Goal: Transaction & Acquisition: Purchase product/service

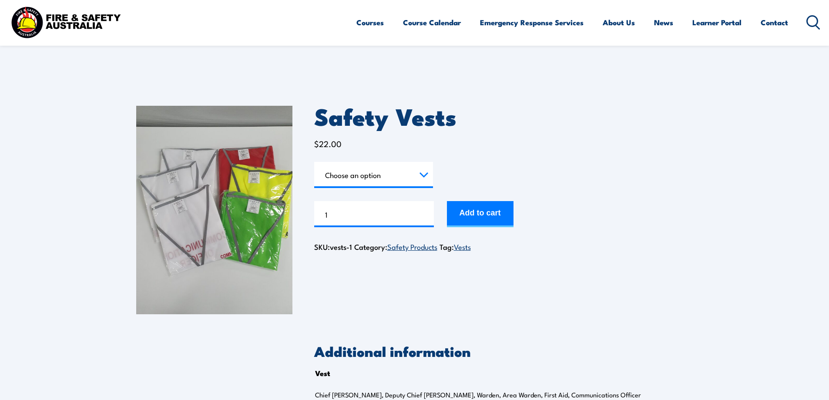
click at [381, 175] on select "Choose an option Chief Warden Deputy Chief Warden Warden Area Warden First Aid …" at bounding box center [373, 175] width 119 height 26
click at [314, 162] on select "Choose an option Chief Warden Deputy Chief Warden Warden Area Warden First Aid …" at bounding box center [373, 175] width 119 height 26
select select "Warden"
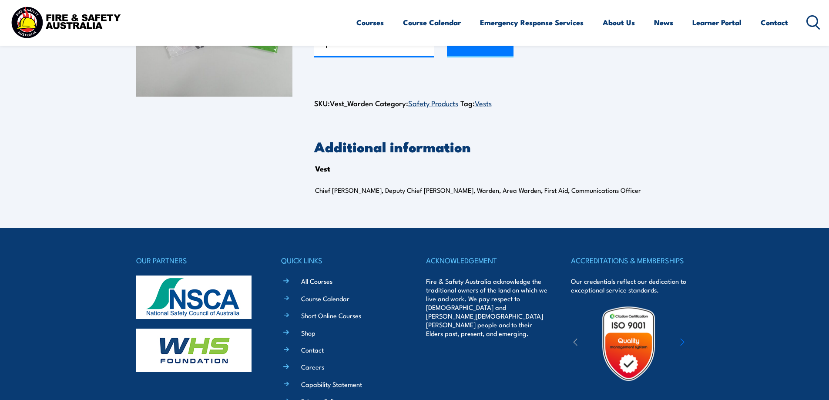
scroll to position [323, 0]
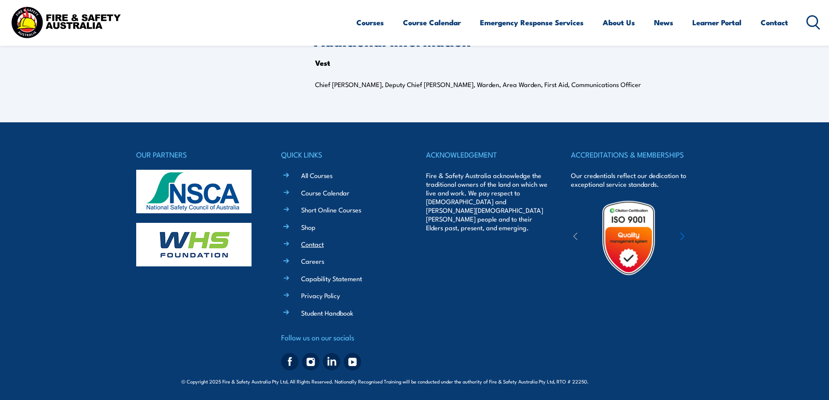
click at [321, 247] on link "Contact" at bounding box center [312, 243] width 23 height 9
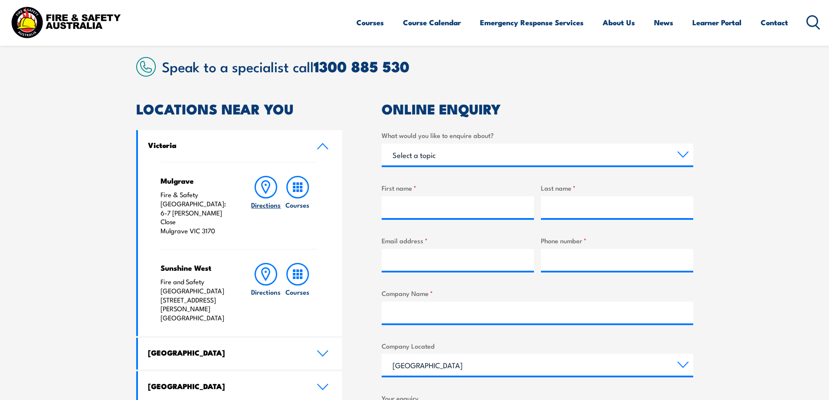
scroll to position [174, 0]
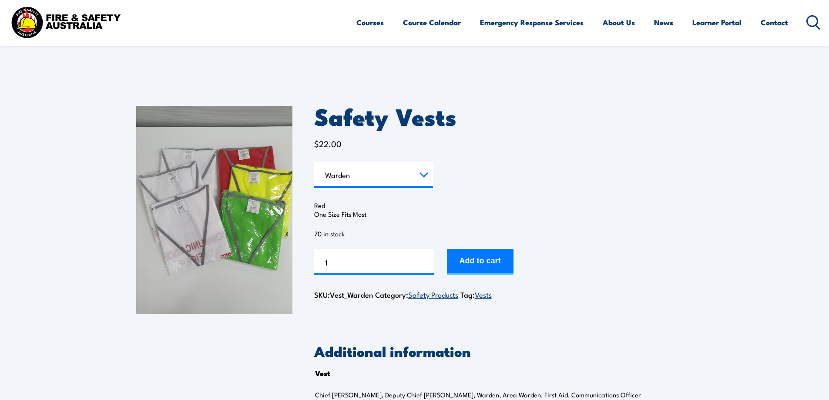
select select "Warden"
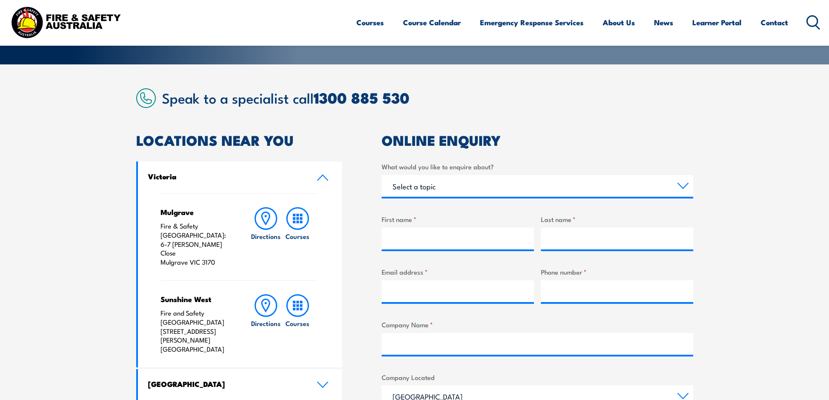
scroll to position [261, 0]
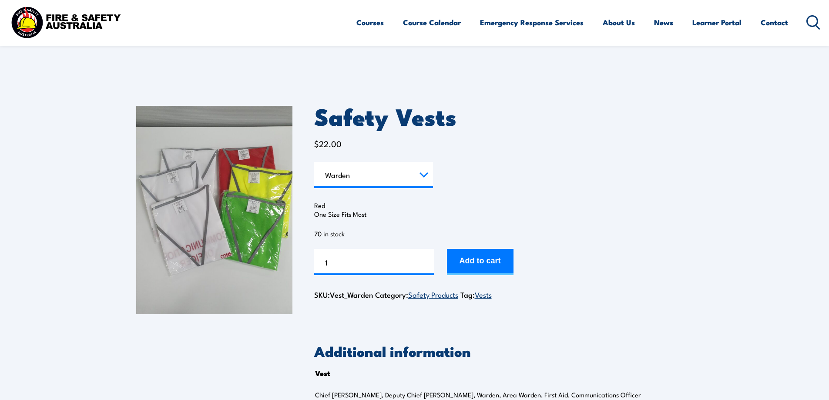
select select "Warden"
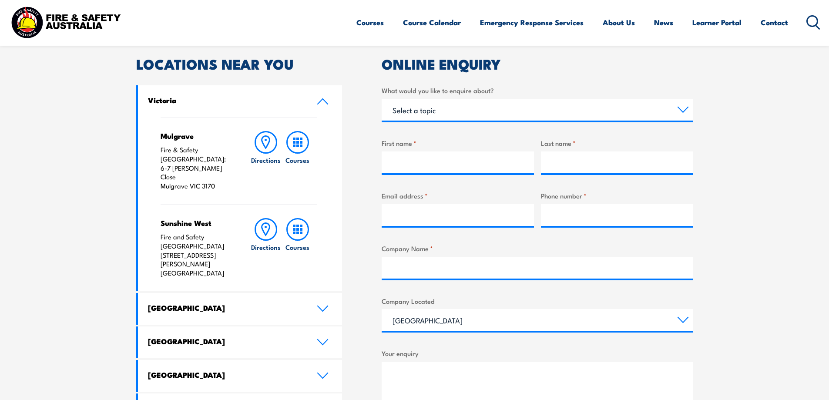
drag, startPoint x: 160, startPoint y: 156, endPoint x: 216, endPoint y: 168, distance: 57.4
click at [216, 167] on p "Fire & Safety Australia: 6-7 Hartnett Close Mulgrave VIC 3170" at bounding box center [197, 167] width 73 height 45
copy p "6-7 Hartnett Close Mulgrave VIC 3170"
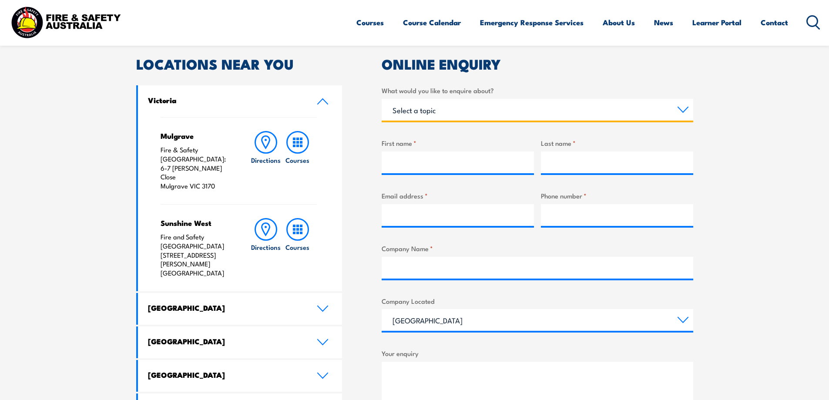
click at [484, 113] on select "Select a topic Training Emergency Response Services General Enquiry" at bounding box center [538, 110] width 312 height 22
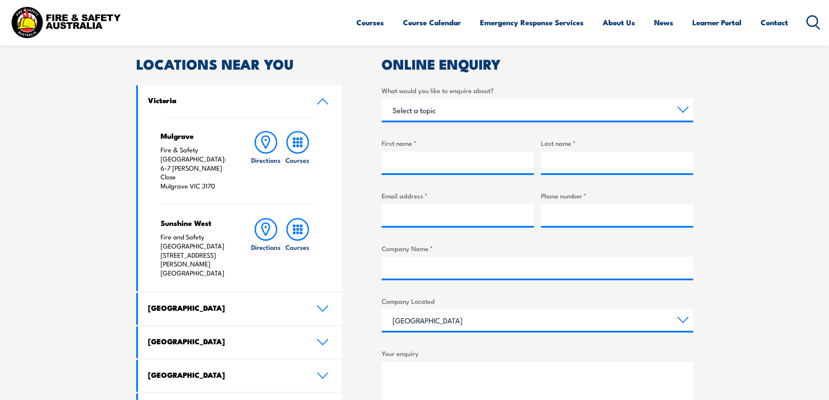
drag, startPoint x: 763, startPoint y: 145, endPoint x: 763, endPoint y: 126, distance: 19.1
click at [763, 145] on section "Speak to a specialist call 1300 885 530 LOCATIONS NEAR YOU Victoria Mulgrave Fi…" at bounding box center [414, 268] width 829 height 561
drag, startPoint x: 156, startPoint y: 160, endPoint x: 217, endPoint y: 175, distance: 62.6
click at [217, 175] on div "Mulgrave Fire & Safety Australia: 6-7 Hartnett Close Mulgrave VIC 3170 Directio…" at bounding box center [240, 204] width 205 height 174
copy p "6-7 Hartnett Close Mulgrave VIC 3170"
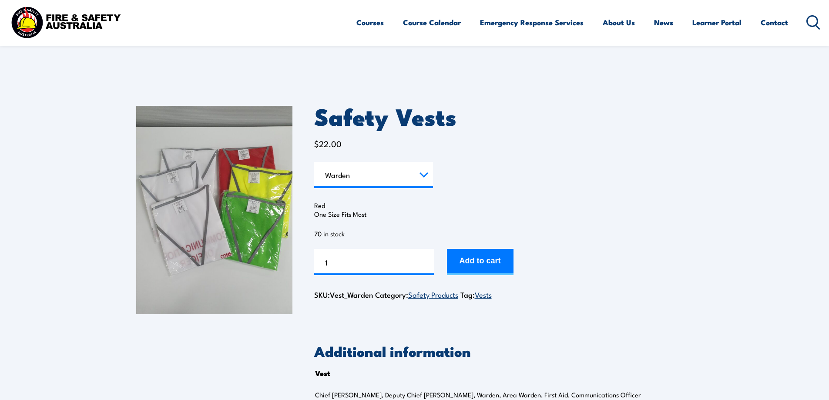
select select "Warden"
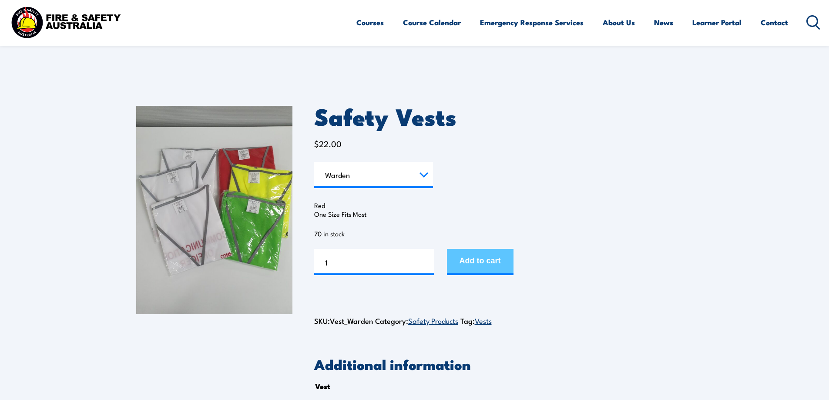
click at [497, 262] on button "Add to cart" at bounding box center [480, 262] width 67 height 26
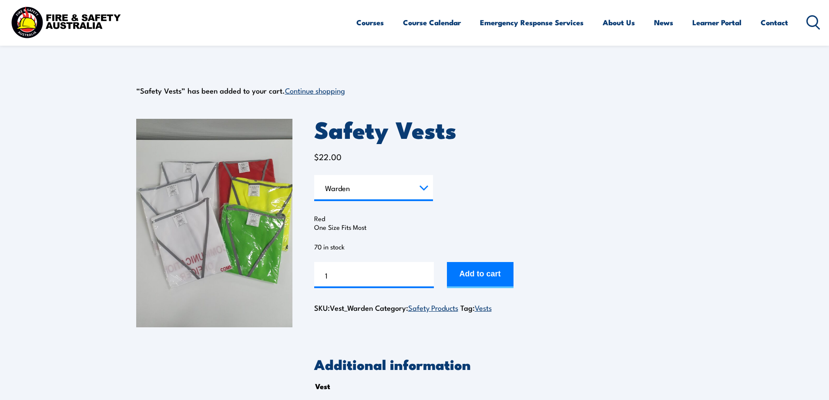
select select "Warden"
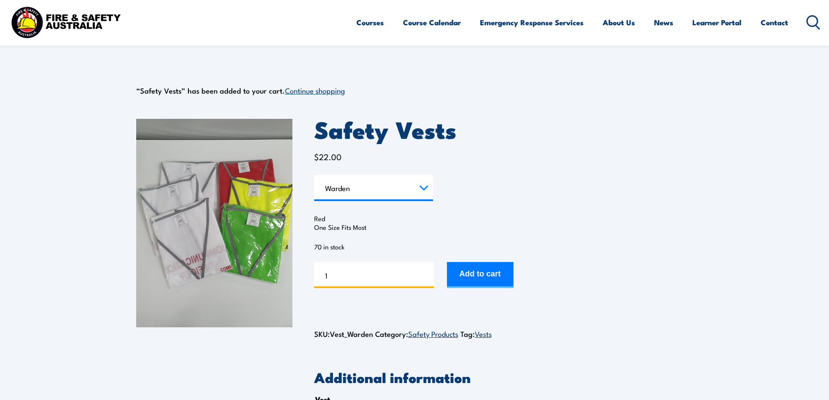
scroll to position [13, 0]
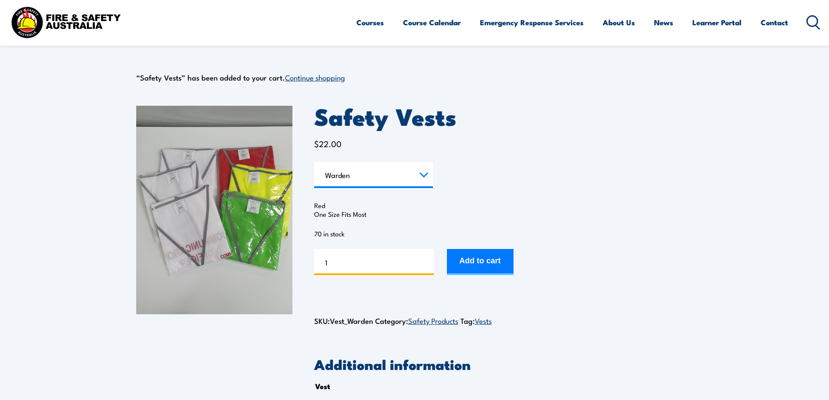
drag, startPoint x: 345, startPoint y: 273, endPoint x: 317, endPoint y: 274, distance: 27.9
click at [317, 274] on div "Safety Vests quantity 1" at bounding box center [374, 262] width 120 height 26
type input "4"
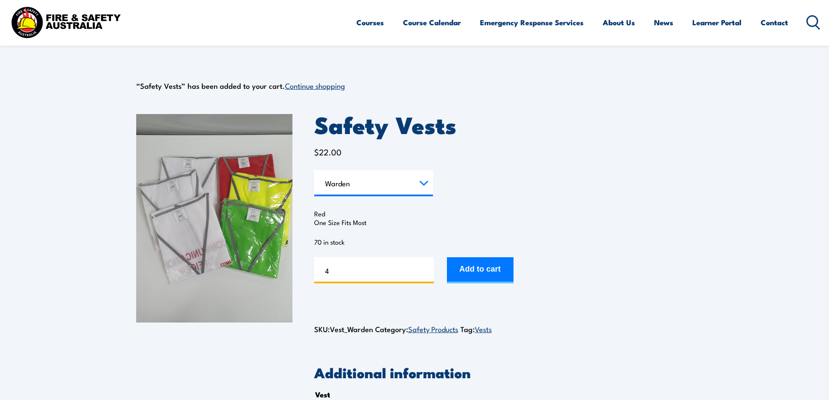
scroll to position [0, 0]
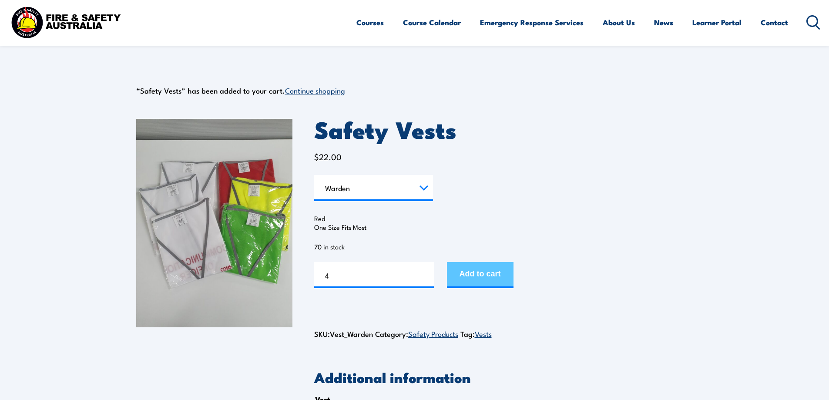
click at [477, 265] on button "Add to cart" at bounding box center [480, 275] width 67 height 26
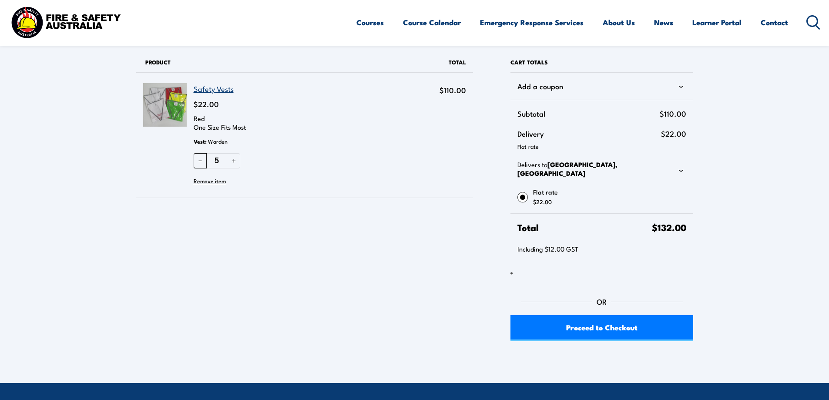
click at [202, 159] on button "－" at bounding box center [200, 160] width 13 height 15
type input "4"
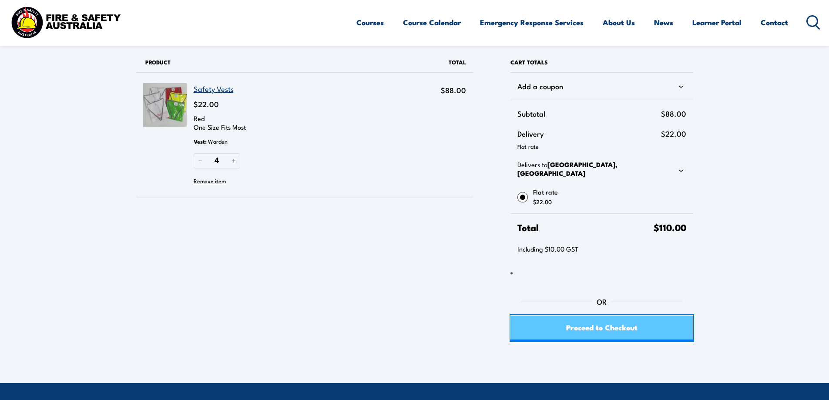
click at [597, 326] on span "Proceed to Checkout" at bounding box center [601, 327] width 71 height 23
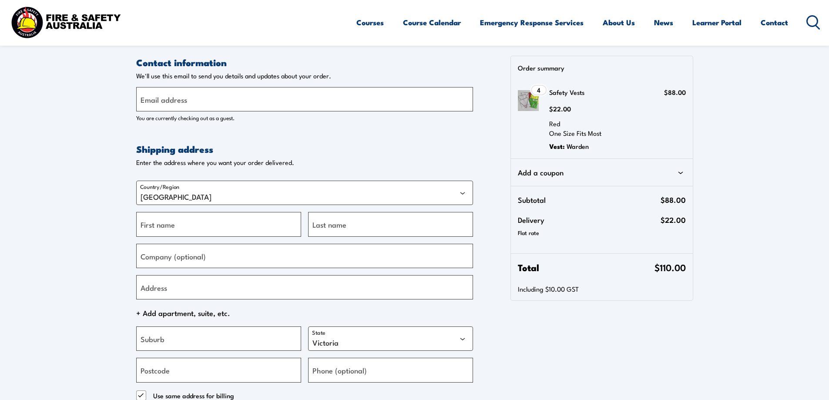
select select "VIC"
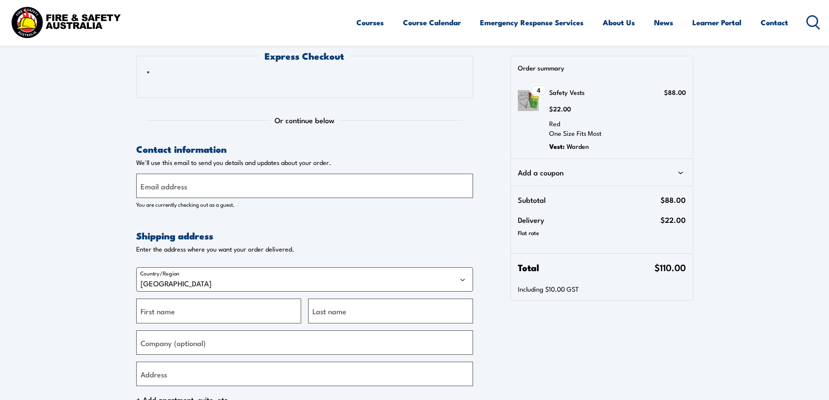
click at [180, 184] on label "Email address" at bounding box center [164, 186] width 47 height 12
click at [180, 184] on input "Email address" at bounding box center [304, 186] width 337 height 24
type input "[EMAIL_ADDRESS][PERSON_NAME][DOMAIN_NAME]"
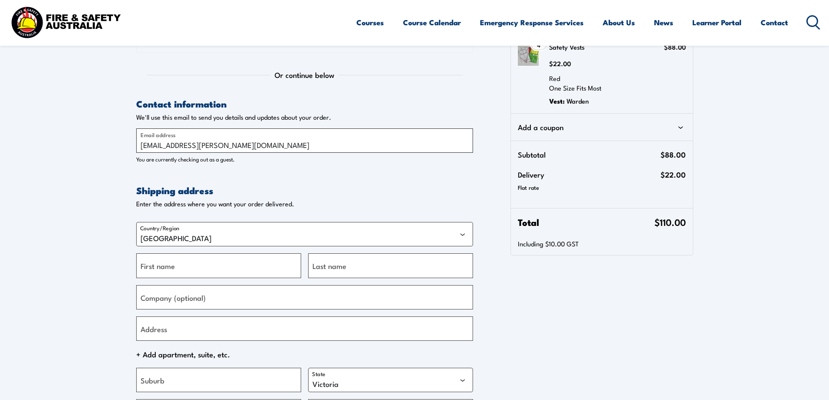
scroll to position [87, 0]
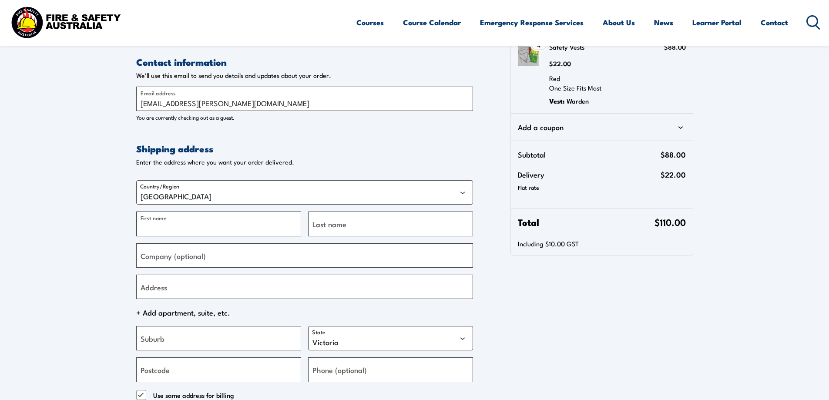
drag, startPoint x: 158, startPoint y: 229, endPoint x: 171, endPoint y: 224, distance: 13.7
click at [158, 229] on input "First name" at bounding box center [218, 224] width 165 height 24
type input "Anushka"
type input "De Mel"
type input "38 Harold Road"
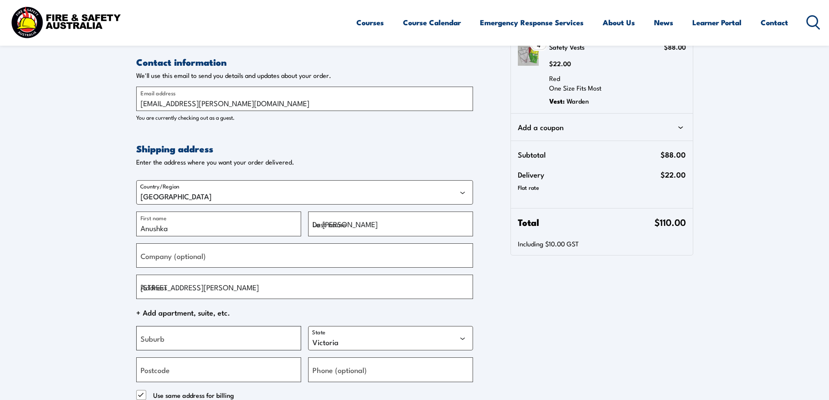
type input "Springvale South"
type input "3172"
type input "[PHONE_NUMBER]"
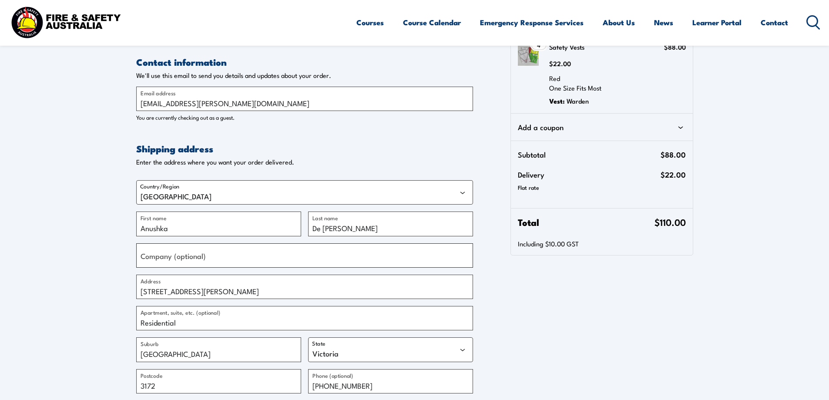
click at [215, 257] on input "Company (optional)" at bounding box center [304, 255] width 337 height 24
type input "B&D Australia Pty Ltd"
drag, startPoint x: 224, startPoint y: 290, endPoint x: 41, endPoint y: 287, distance: 182.4
click at [41, 287] on section "Express Checkout Loading… Or continue below Contact information Contact informa…" at bounding box center [414, 355] width 829 height 885
type input "[STREET_ADDRESS]"
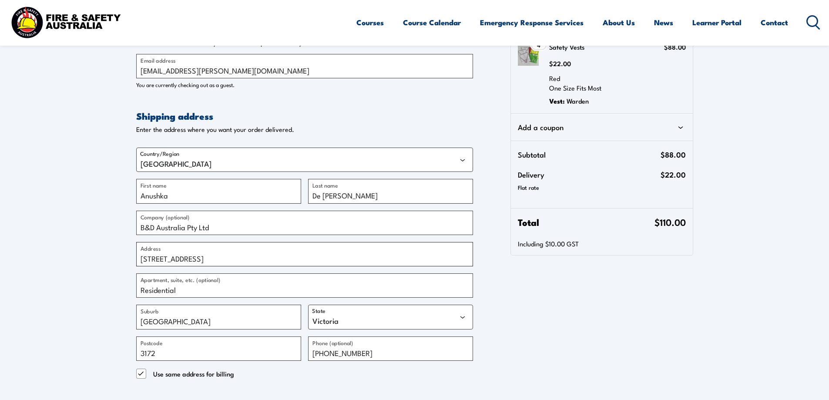
scroll to position [174, 0]
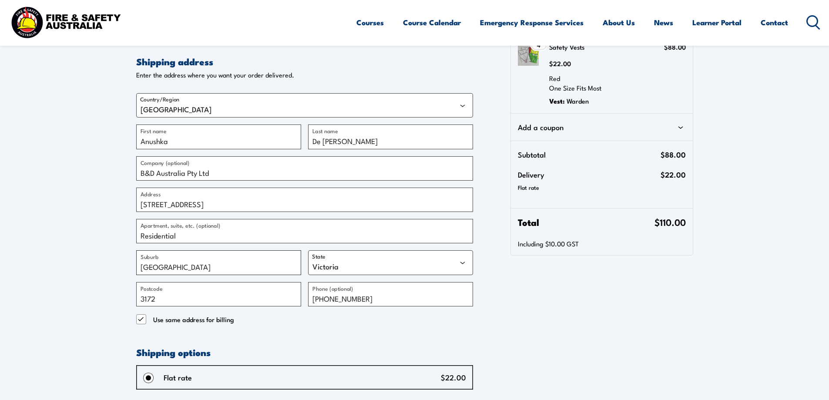
click at [216, 263] on input "Springvale South" at bounding box center [218, 262] width 165 height 24
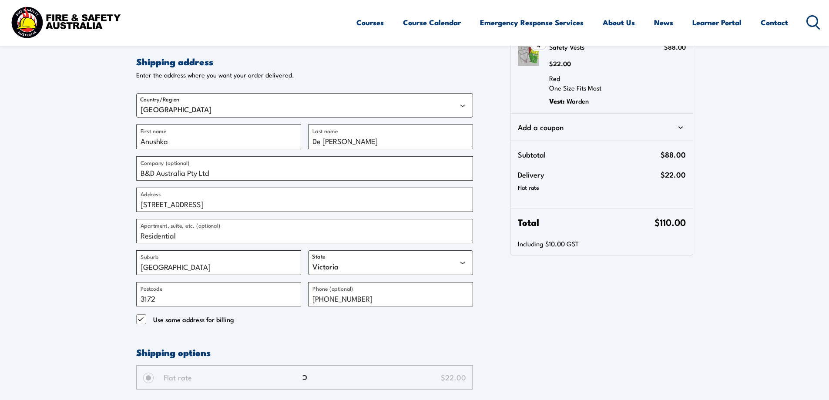
drag, startPoint x: 222, startPoint y: 263, endPoint x: 73, endPoint y: 259, distance: 149.3
click at [76, 261] on section "Express Checkout Loading… Or continue below Contact information Contact informa…" at bounding box center [414, 268] width 829 height 885
type input "Keysborough"
click at [370, 262] on select "Australian Capital Territory New South Wales Northern Territory Queensland Sout…" at bounding box center [390, 262] width 165 height 24
click at [193, 298] on input "3172" at bounding box center [218, 294] width 165 height 24
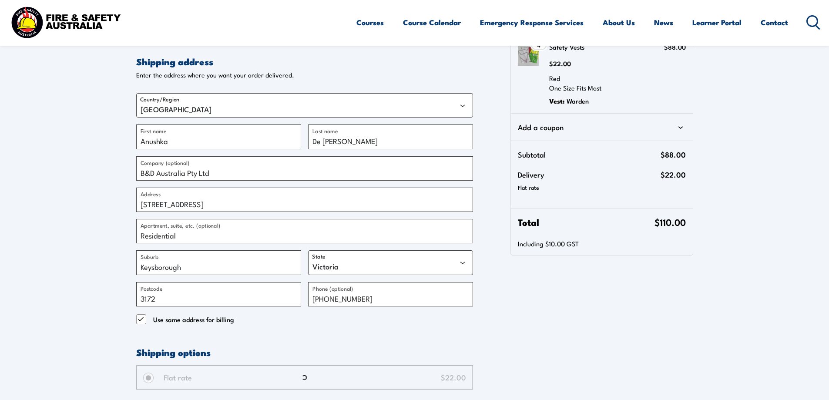
drag, startPoint x: 171, startPoint y: 299, endPoint x: 28, endPoint y: 300, distance: 143.2
click at [28, 300] on section "Express Checkout Loading… Or continue below Contact information Contact informa…" at bounding box center [414, 268] width 829 height 885
type input "3173"
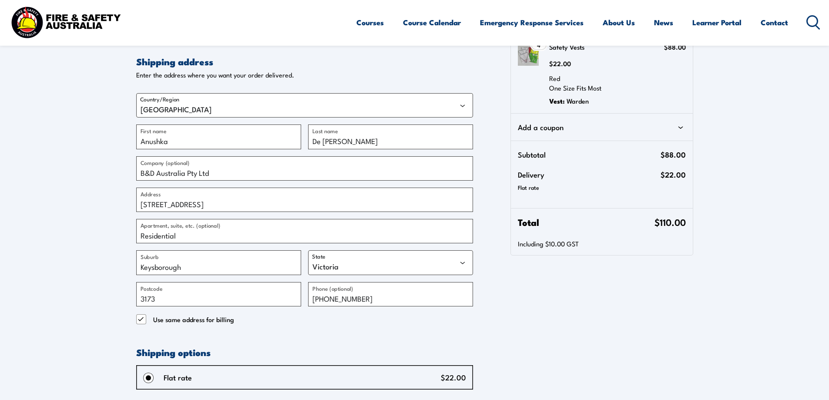
click at [366, 341] on form "Express Checkout Or continue below Contact information Contact information We'l…" at bounding box center [304, 296] width 337 height 827
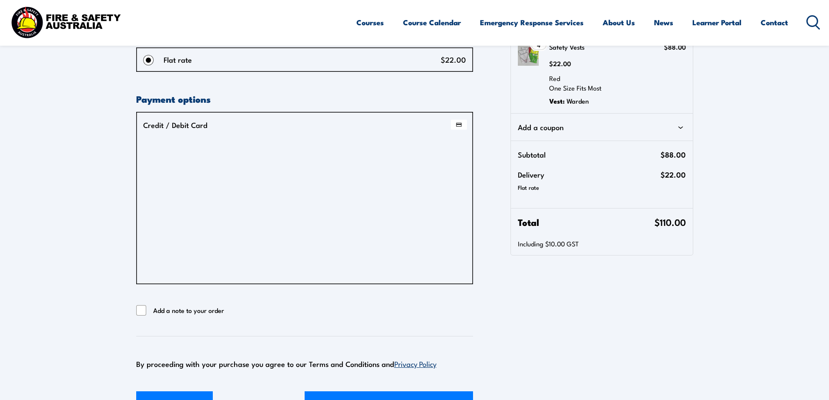
scroll to position [491, 0]
click at [141, 312] on input "Add a note to your order" at bounding box center [141, 311] width 10 height 10
checkbox input "true"
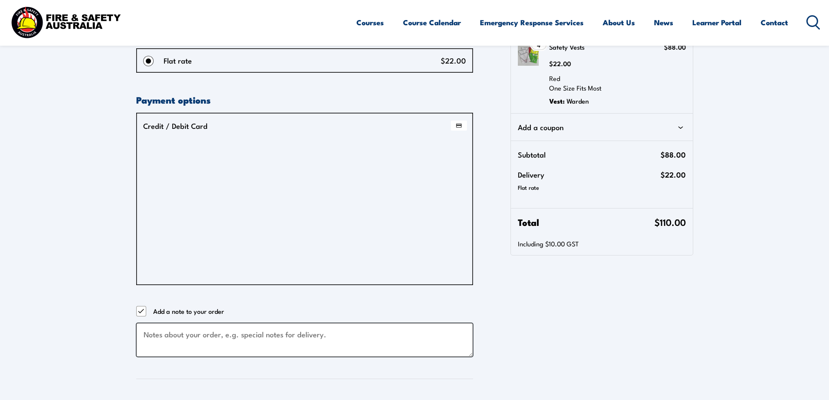
click at [218, 339] on textarea "Checkout" at bounding box center [304, 340] width 337 height 34
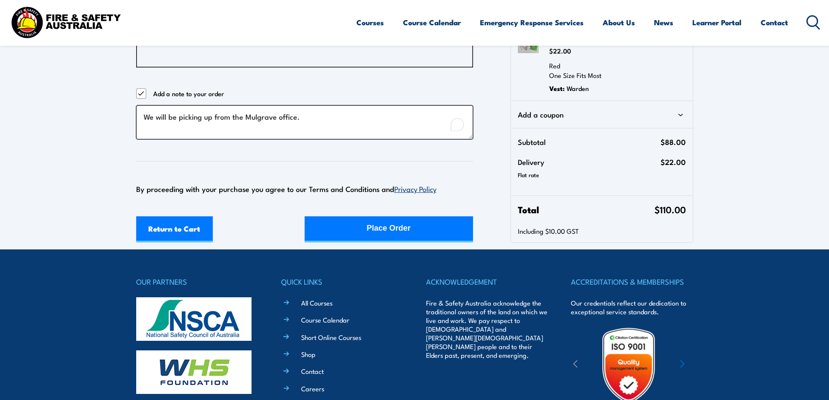
scroll to position [578, 0]
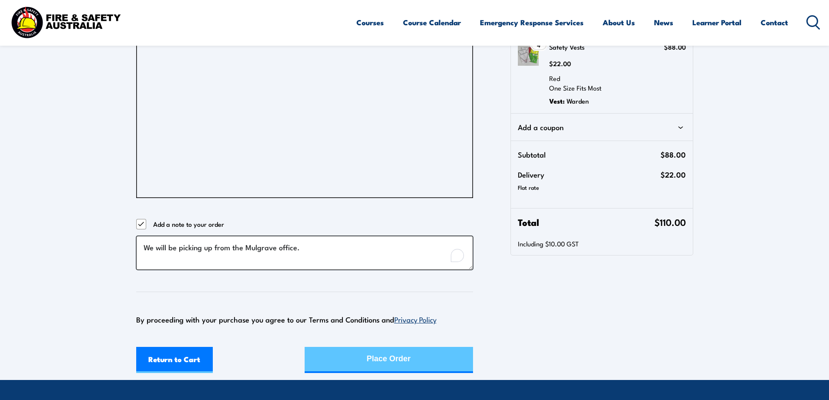
type textarea "We will be picking up from the Mulgrave office."
click at [367, 356] on div "Place Order" at bounding box center [389, 358] width 44 height 23
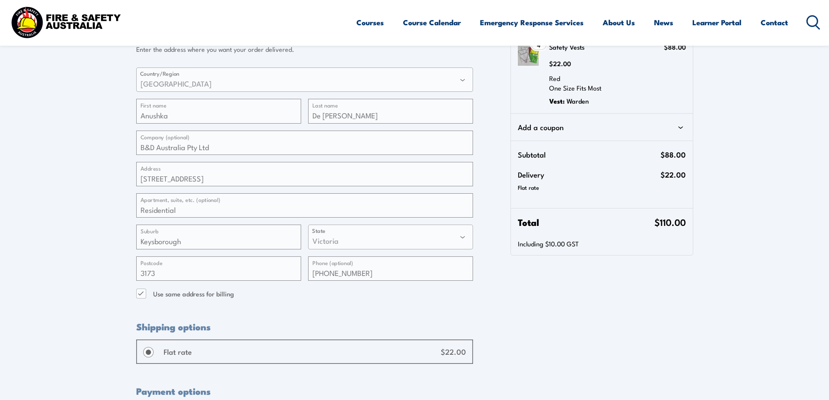
scroll to position [143, 0]
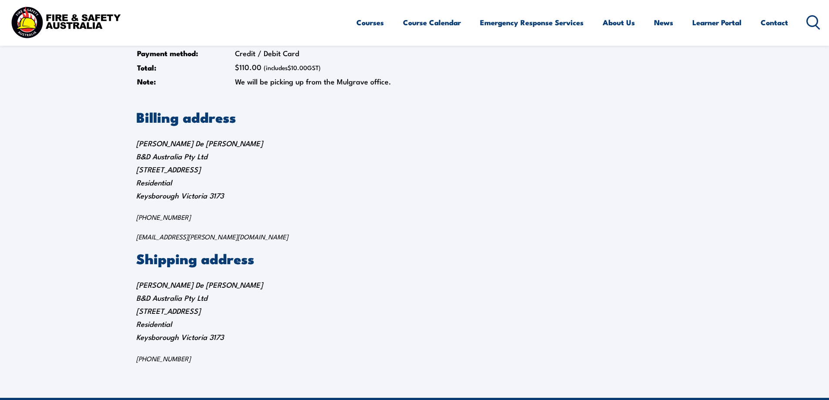
scroll to position [87, 0]
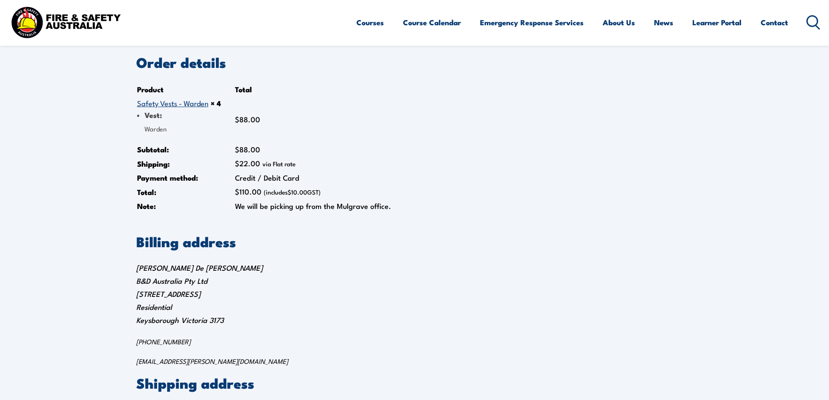
drag, startPoint x: 433, startPoint y: 149, endPoint x: 436, endPoint y: 139, distance: 10.6
click at [433, 149] on section "Order details Product Total Safety Vests - Warden × 4 Vest: Warden $ 88.00 Subt…" at bounding box center [414, 135] width 557 height 158
click at [296, 295] on address "Anushka De [PERSON_NAME] B&D Australia Pty Ltd [STREET_ADDRESS] [PHONE_NUMBER] …" at bounding box center [414, 313] width 557 height 104
click at [765, 23] on link "Contact" at bounding box center [774, 22] width 27 height 23
